Goal: Information Seeking & Learning: Find specific fact

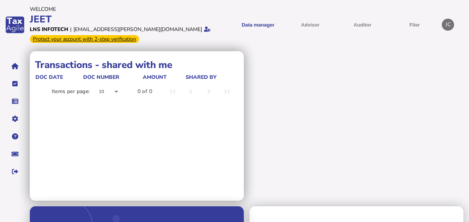
drag, startPoint x: 0, startPoint y: 0, endPoint x: 221, endPoint y: 14, distance: 220.9
click at [221, 14] on div "Data manager VAT Transaction list Advisor Auditor Filer VAT Filings - list view…" at bounding box center [329, 24] width 219 height 29
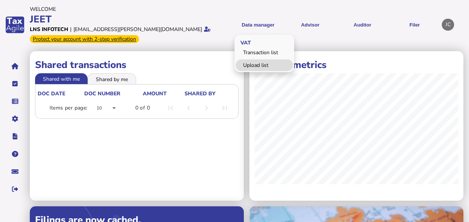
click at [257, 63] on link "Upload list" at bounding box center [264, 65] width 57 height 12
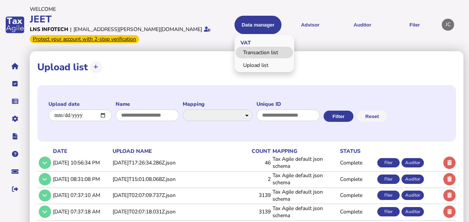
click at [251, 51] on link "Transaction list" at bounding box center [264, 53] width 57 height 12
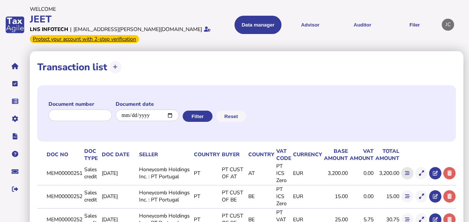
click at [408, 172] on icon at bounding box center [407, 173] width 5 height 5
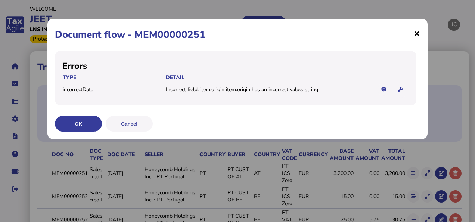
click at [417, 34] on span "×" at bounding box center [416, 33] width 6 height 14
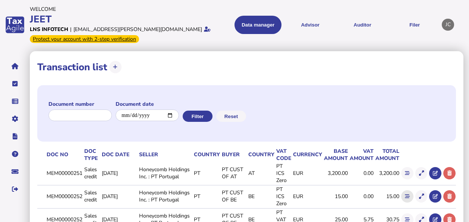
click at [410, 195] on button at bounding box center [407, 196] width 12 height 12
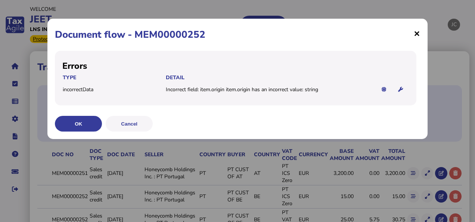
click at [419, 32] on span "×" at bounding box center [416, 33] width 6 height 14
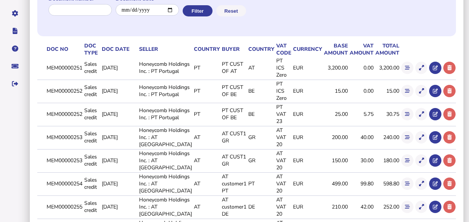
scroll to position [112, 0]
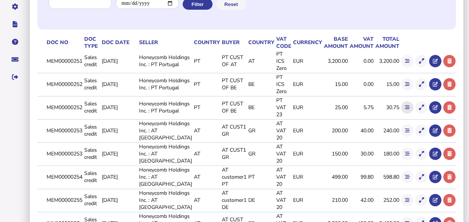
click at [406, 110] on button at bounding box center [407, 107] width 12 height 12
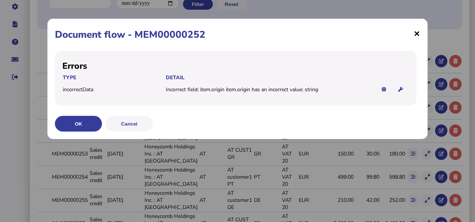
click at [415, 33] on span "×" at bounding box center [416, 33] width 6 height 14
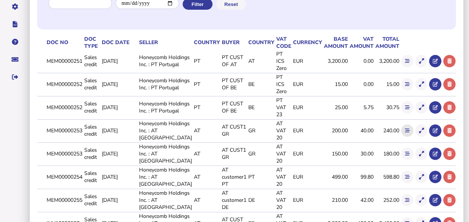
click at [406, 131] on icon at bounding box center [407, 130] width 5 height 5
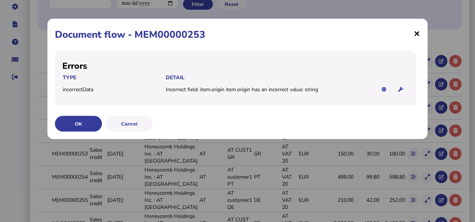
click at [415, 35] on span "×" at bounding box center [416, 33] width 6 height 14
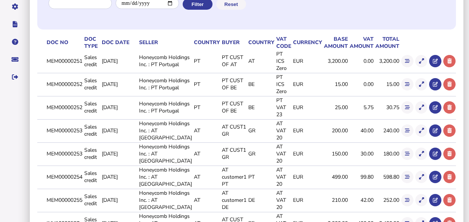
click at [403, 151] on button at bounding box center [407, 153] width 12 height 12
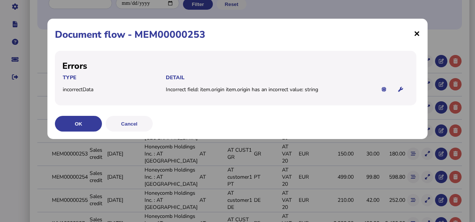
click at [417, 37] on span "×" at bounding box center [416, 33] width 6 height 14
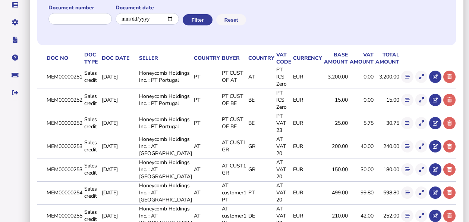
scroll to position [134, 0]
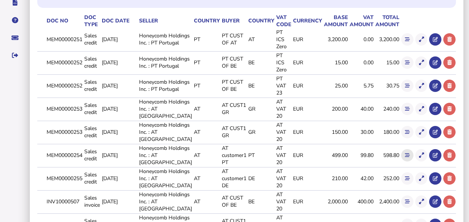
click at [405, 158] on button at bounding box center [407, 155] width 12 height 12
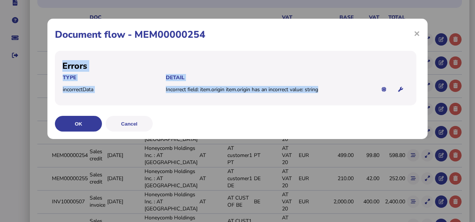
drag, startPoint x: 328, startPoint y: 90, endPoint x: 54, endPoint y: 47, distance: 277.1
click at [54, 47] on div "× Document flow - MEM00000254 Errors Type Detail incorrectData Incorrect field:…" at bounding box center [237, 79] width 380 height 120
copy div "Errors Type Detail incorrectData Incorrect field: item.origin item.origin has a…"
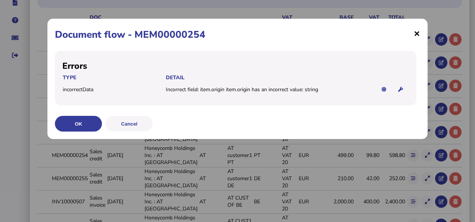
click at [416, 31] on span "×" at bounding box center [416, 33] width 6 height 14
